Goal: Transaction & Acquisition: Purchase product/service

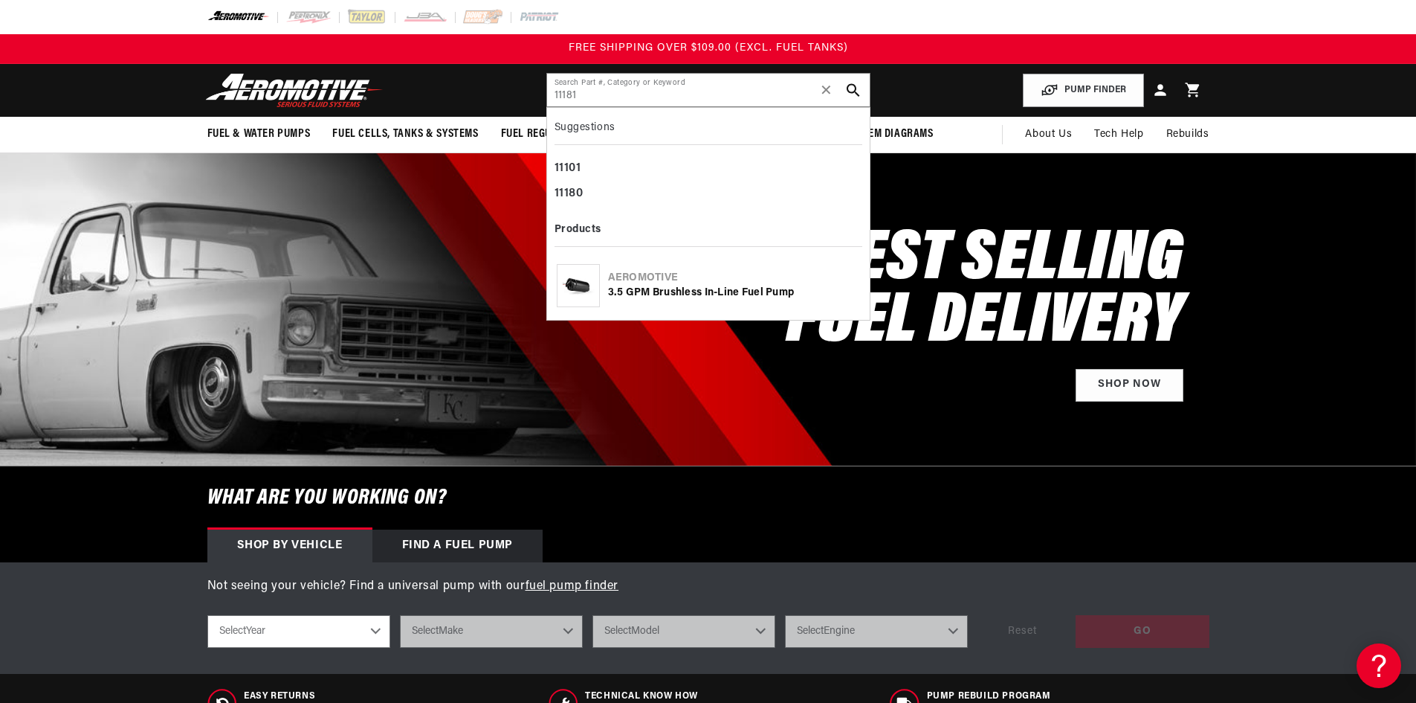
type input "11181"
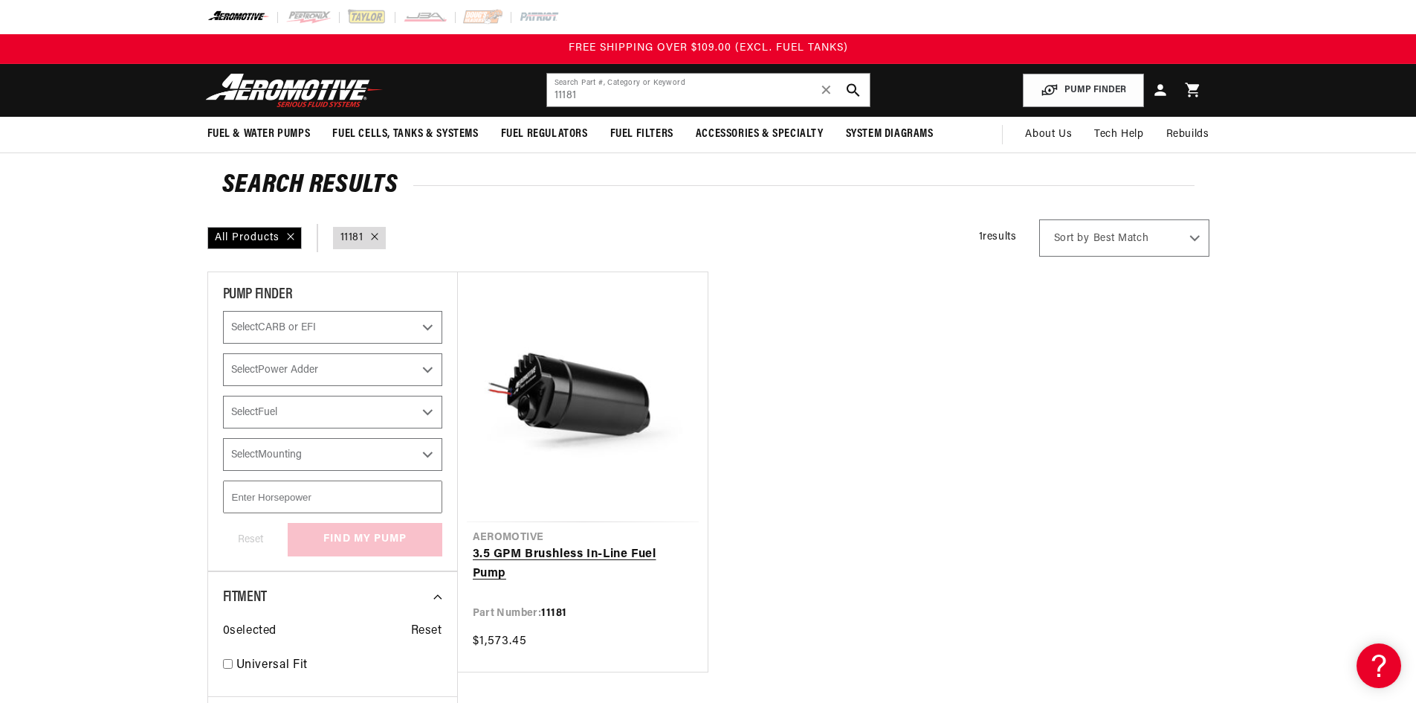
click at [623, 555] on link "3.5 GPM Brushless In-Line Fuel Pump" at bounding box center [583, 564] width 220 height 38
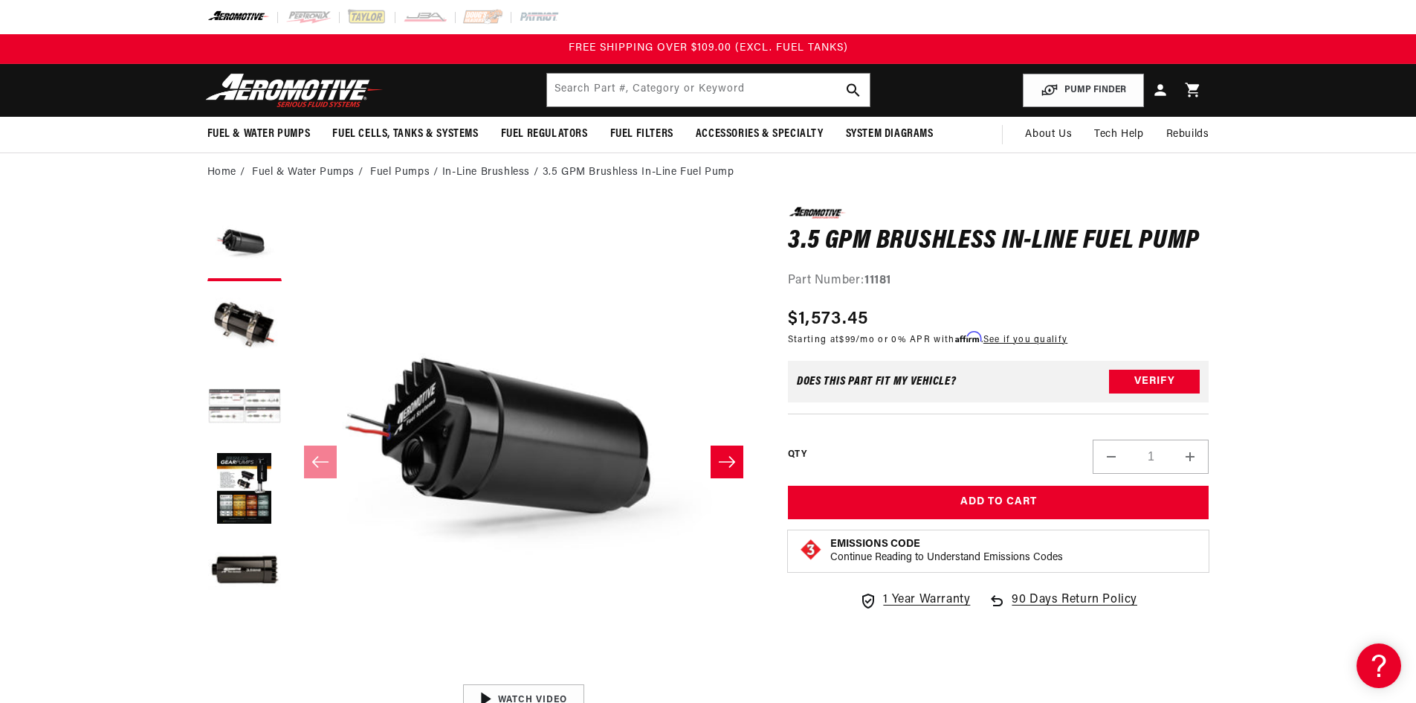
click at [264, 397] on button "Load image 3 in gallery view" at bounding box center [244, 407] width 74 height 74
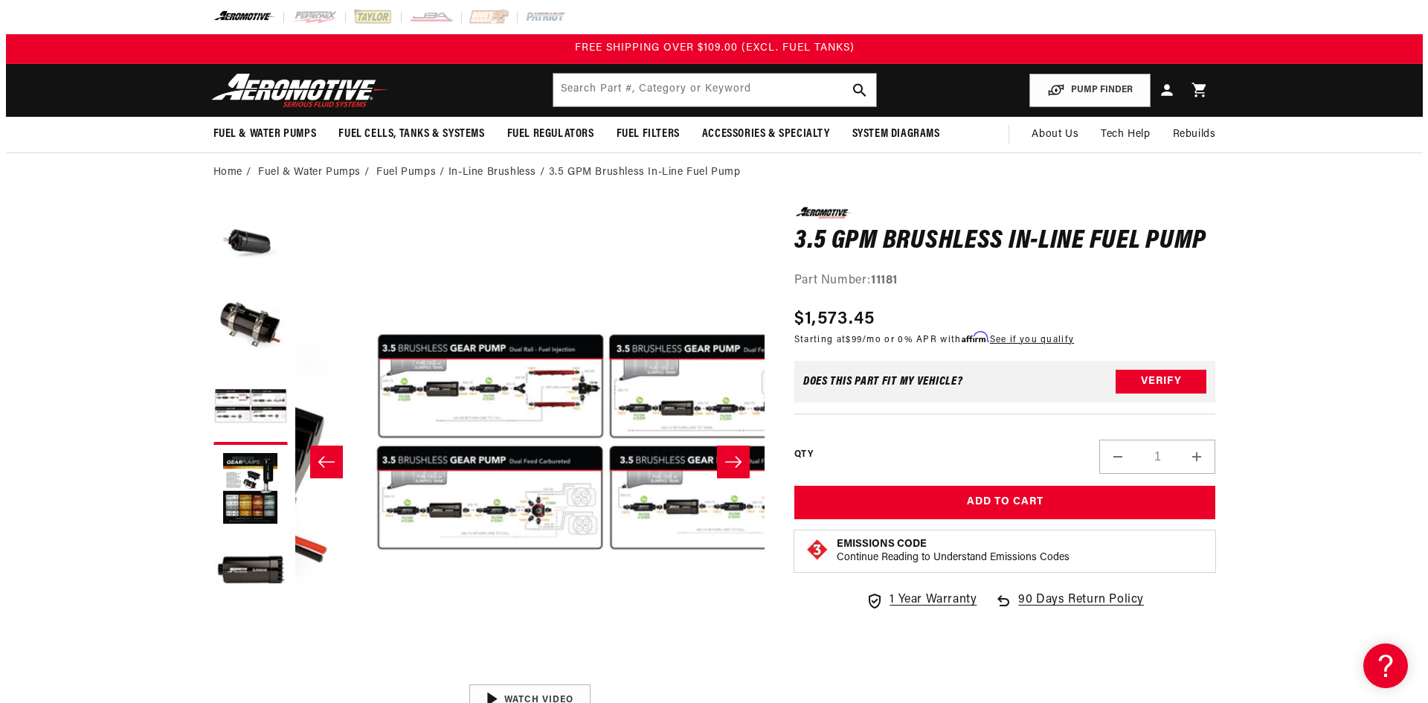
scroll to position [0, 939]
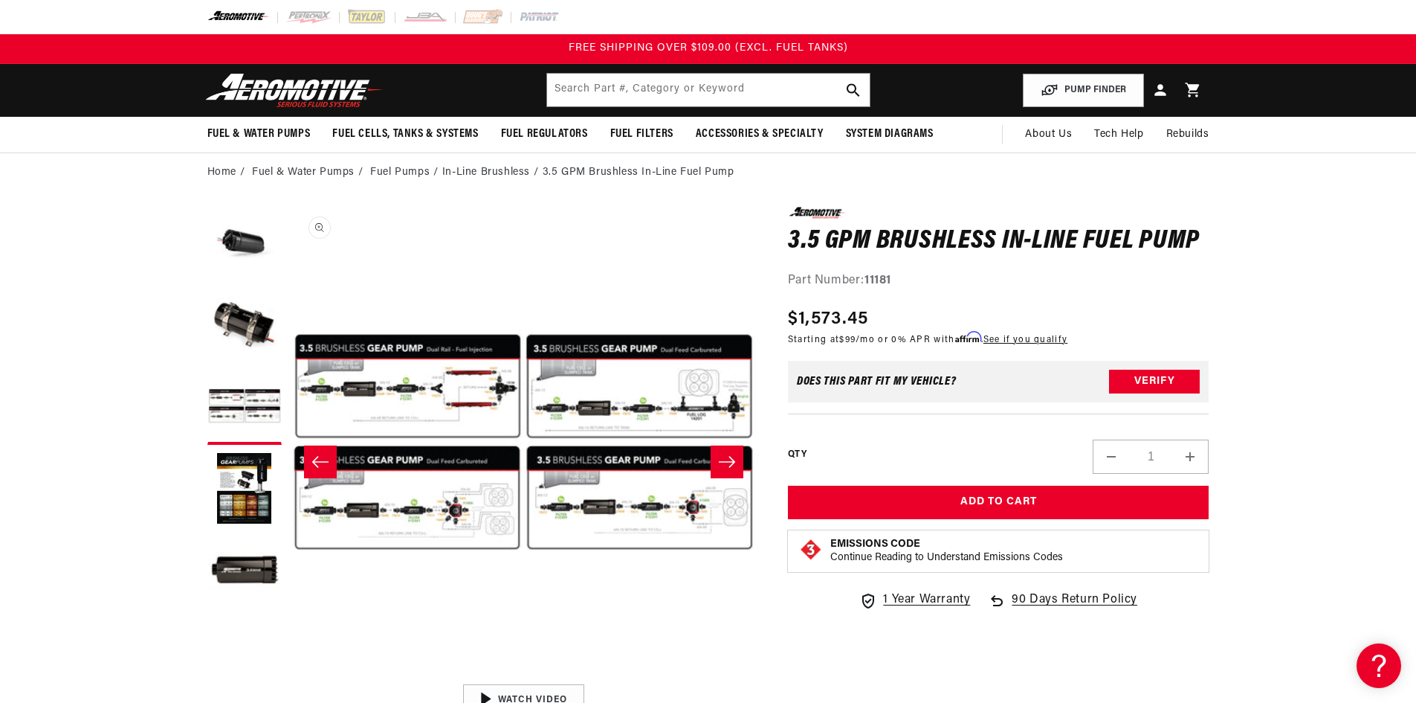
click at [289, 677] on button "Open media 3 in modal" at bounding box center [289, 677] width 0 height 0
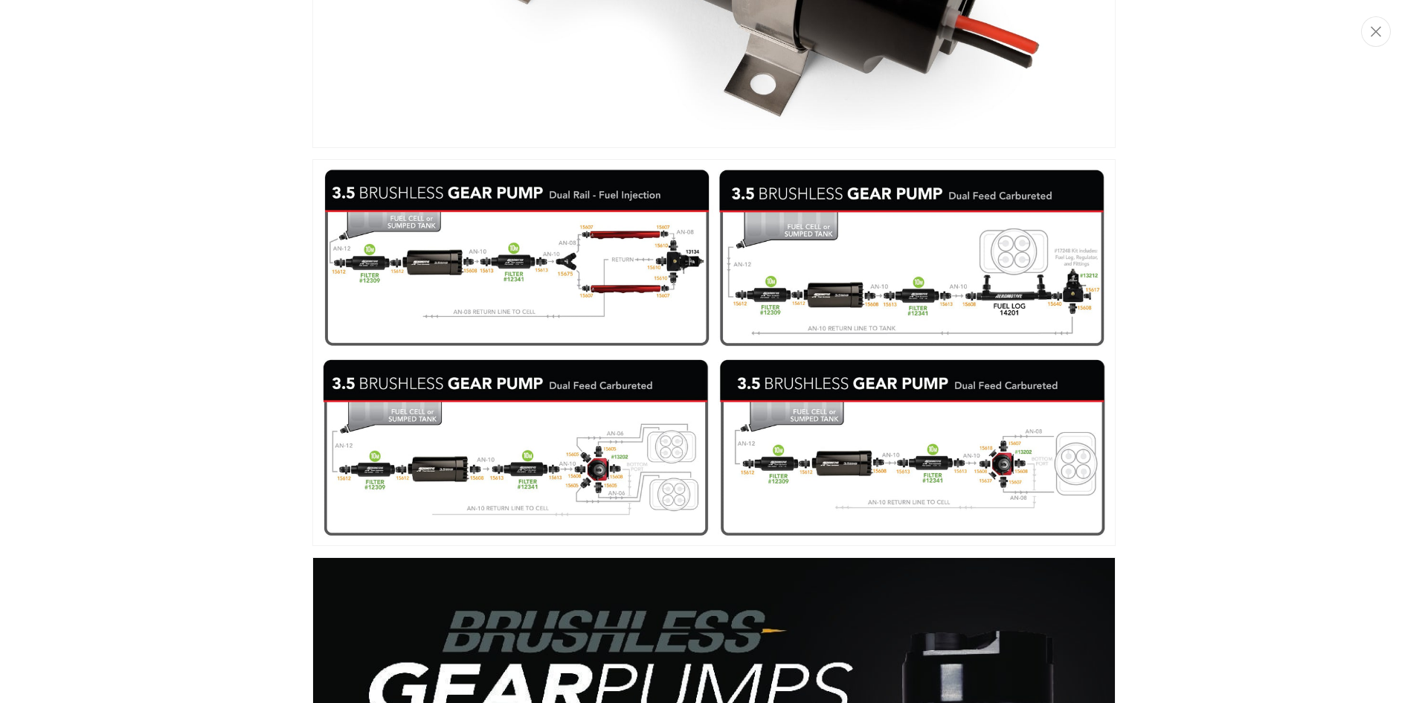
scroll to position [987, 0]
